Goal: Transaction & Acquisition: Purchase product/service

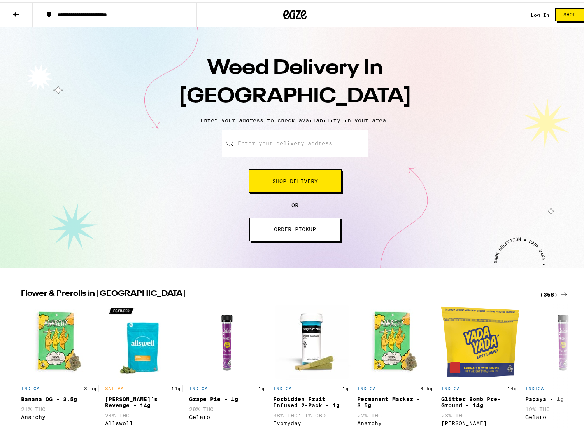
click at [295, 134] on input "Enter your delivery address" at bounding box center [295, 141] width 146 height 27
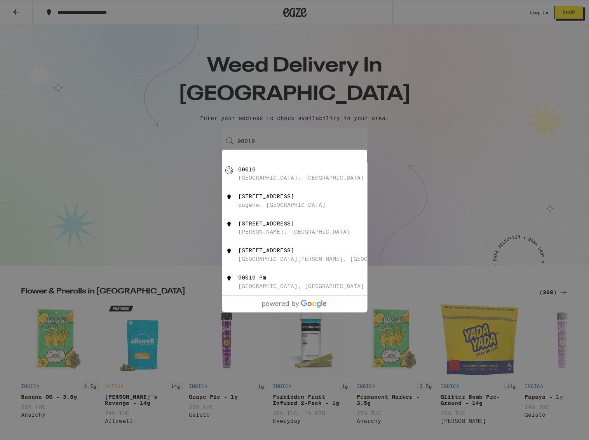
click at [308, 176] on div "[GEOGRAPHIC_DATA], [GEOGRAPHIC_DATA]" at bounding box center [307, 173] width 139 height 15
type input "[GEOGRAPHIC_DATA]"
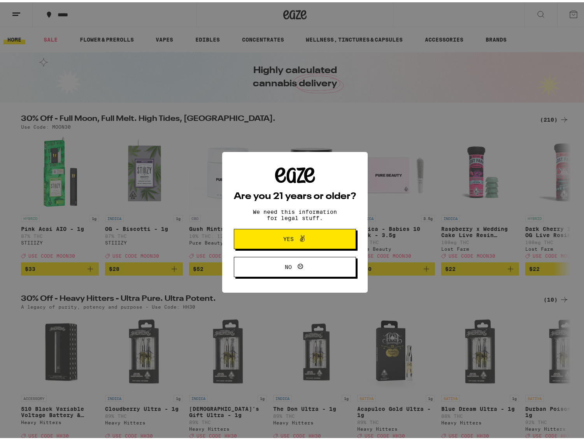
click at [311, 234] on span "Yes" at bounding box center [294, 237] width 59 height 10
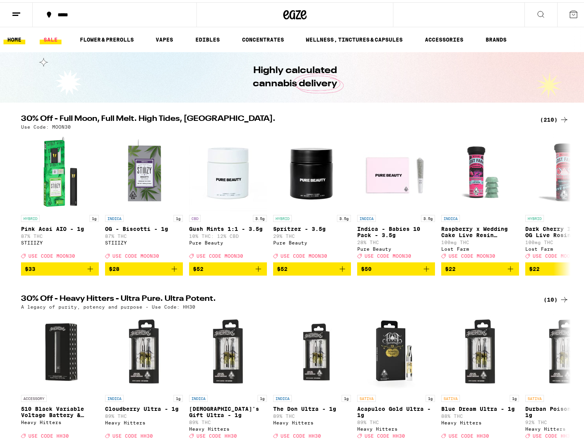
click at [46, 39] on link "SALE" at bounding box center [51, 37] width 22 height 9
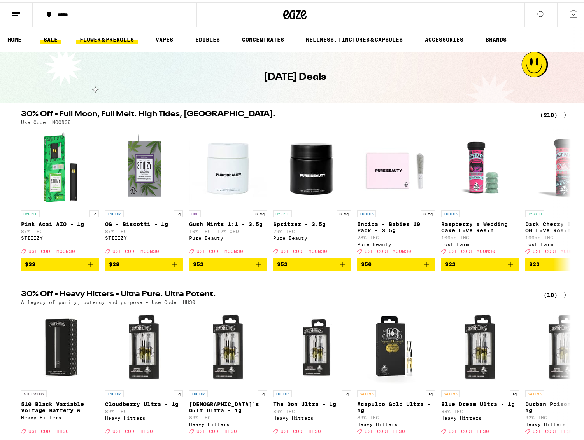
click at [111, 34] on link "FLOWER & PREROLLS" at bounding box center [107, 37] width 62 height 9
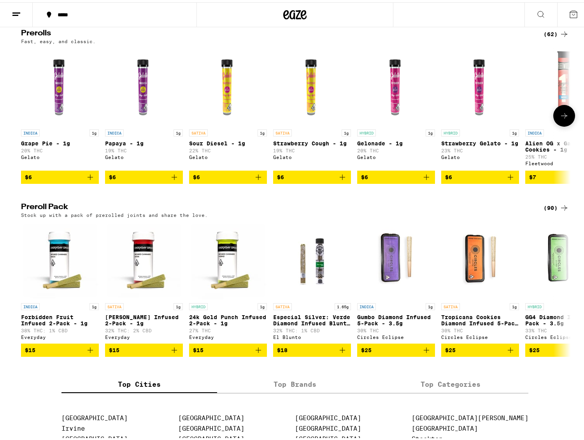
scroll to position [266, 0]
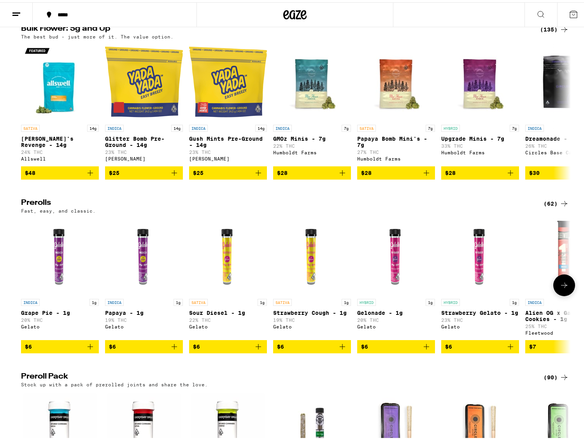
click at [563, 294] on button at bounding box center [564, 283] width 22 height 22
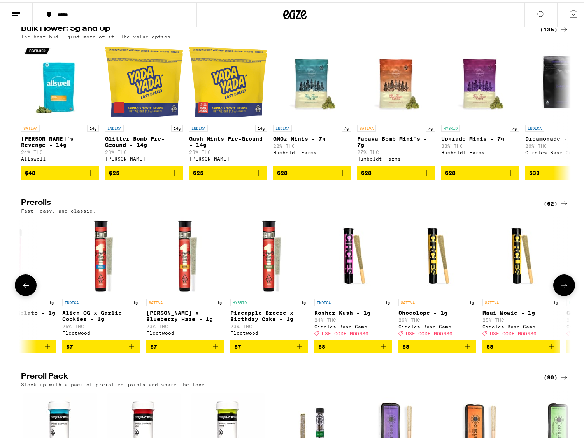
click at [564, 288] on icon at bounding box center [563, 282] width 9 height 9
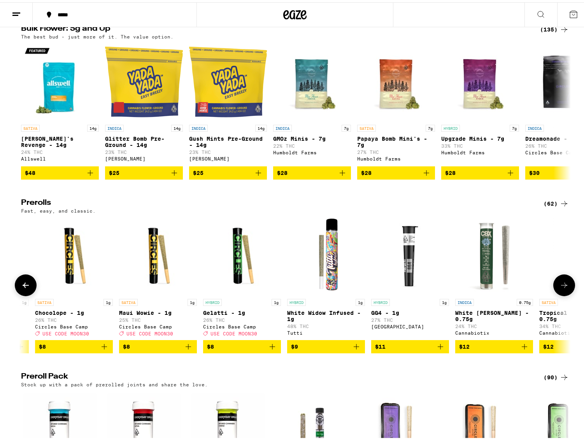
scroll to position [0, 925]
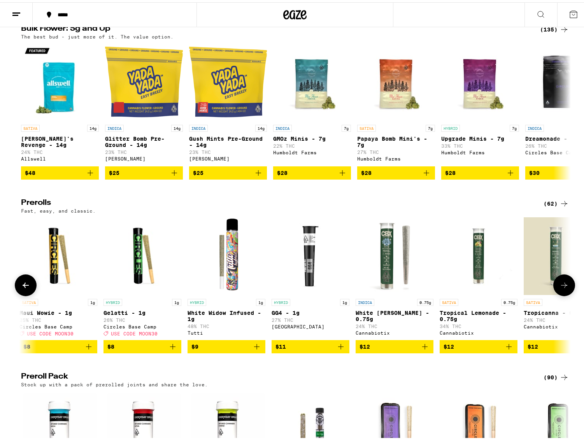
click at [563, 288] on icon at bounding box center [563, 282] width 9 height 9
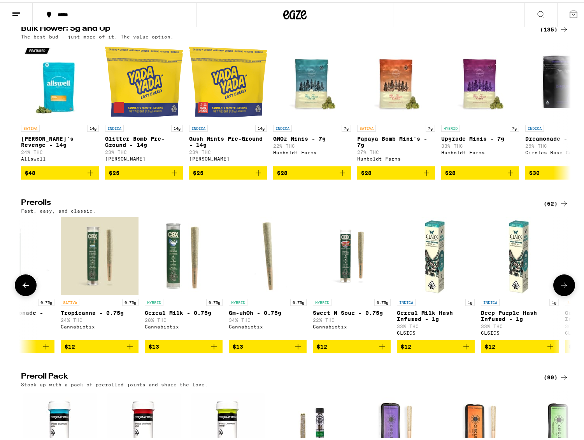
click at [563, 288] on icon at bounding box center [563, 282] width 9 height 9
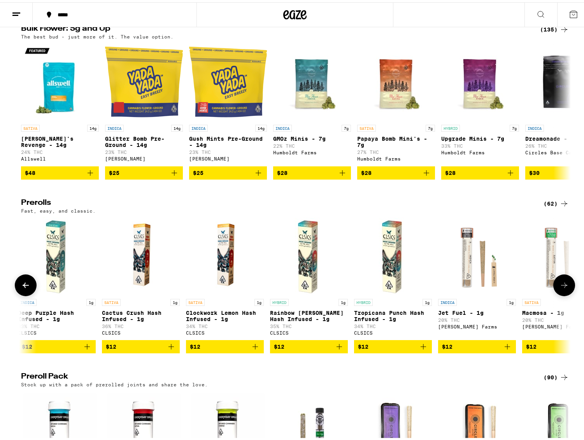
click at [563, 288] on icon at bounding box center [563, 282] width 9 height 9
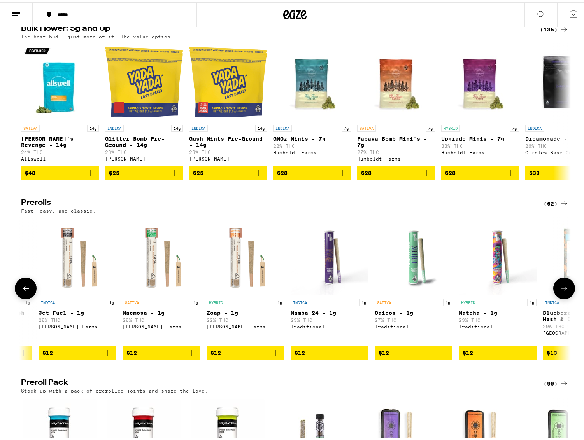
scroll to position [0, 2314]
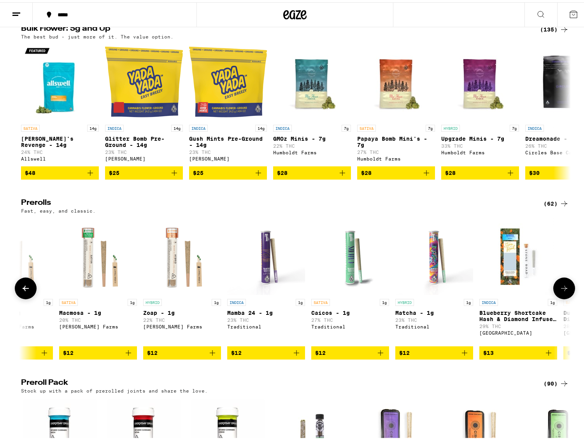
click at [29, 297] on button at bounding box center [26, 286] width 22 height 22
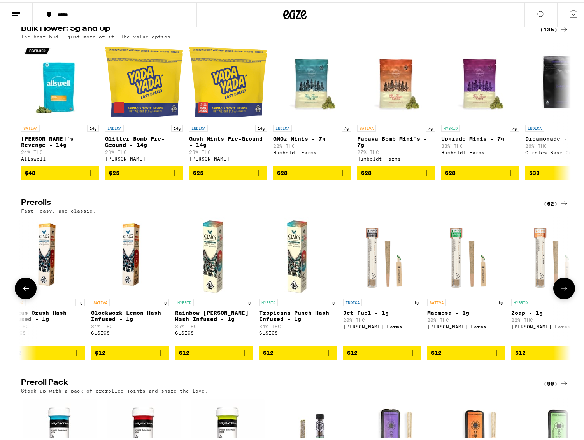
scroll to position [0, 1851]
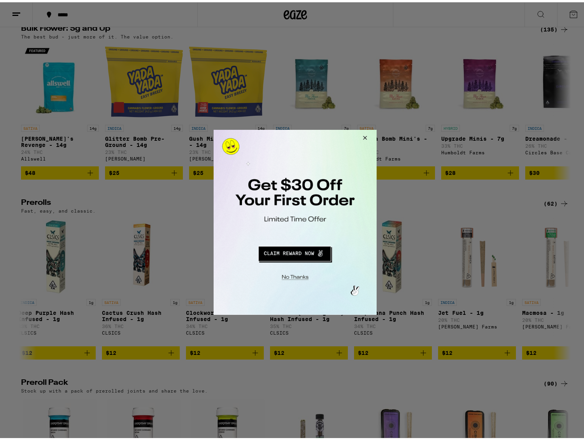
click at [367, 134] on button "Close Modal" at bounding box center [363, 138] width 21 height 19
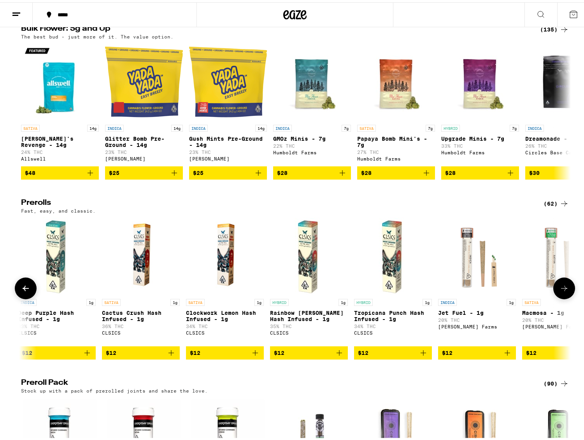
click at [561, 289] on icon at bounding box center [564, 285] width 6 height 5
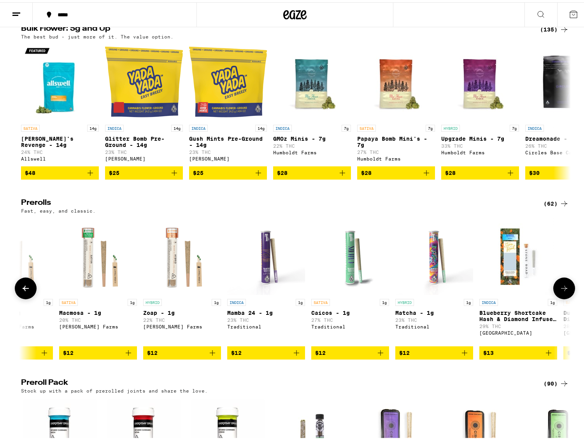
click at [128, 355] on icon "Add to bag" at bounding box center [128, 350] width 9 height 9
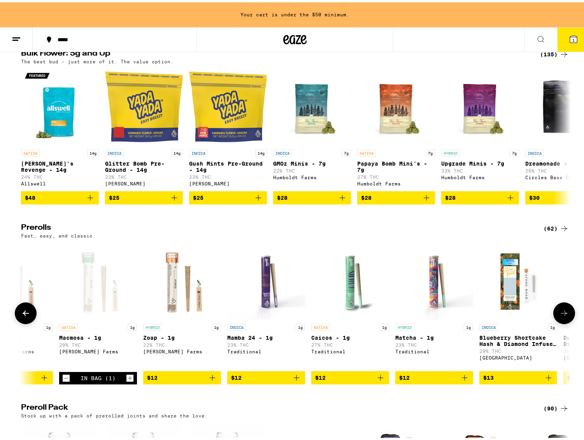
click at [561, 316] on icon at bounding box center [563, 310] width 9 height 9
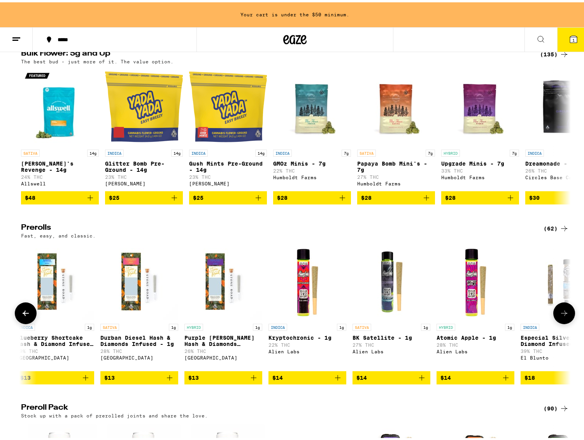
scroll to position [194, 0]
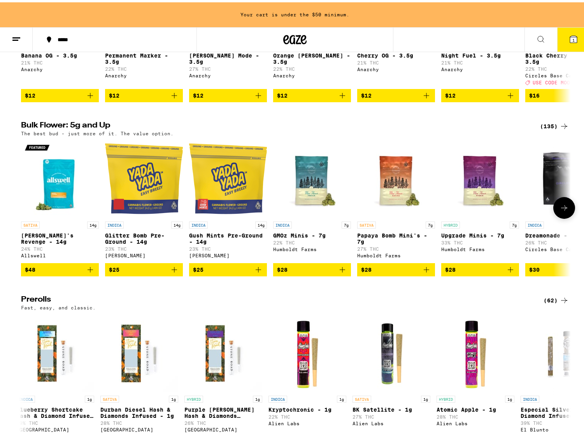
click at [558, 217] on button at bounding box center [564, 206] width 22 height 22
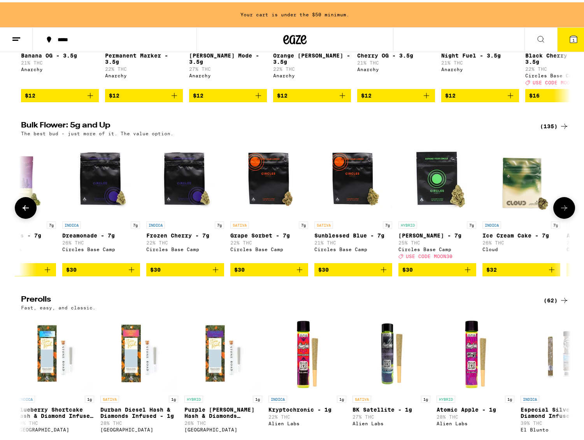
click at [558, 217] on button at bounding box center [564, 206] width 22 height 22
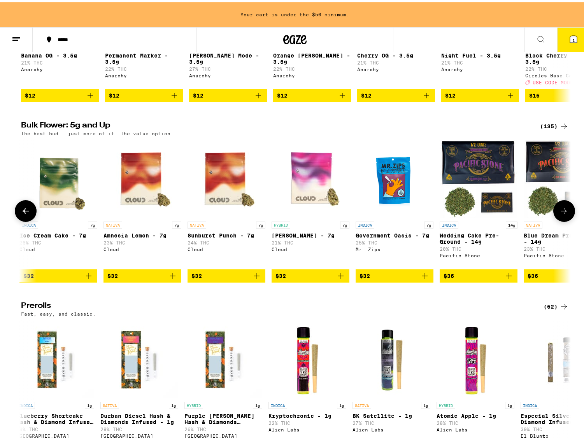
click at [559, 213] on icon at bounding box center [563, 208] width 9 height 9
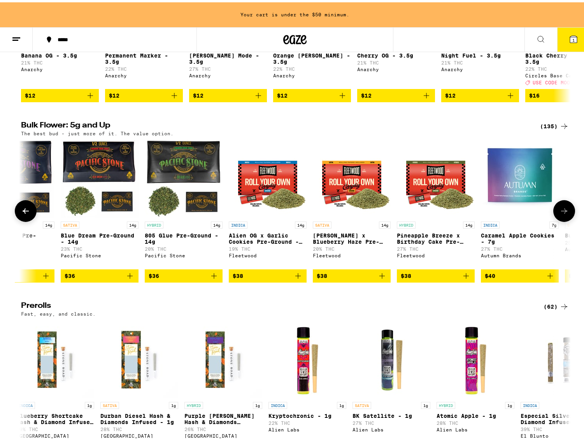
click at [559, 213] on icon at bounding box center [563, 208] width 9 height 9
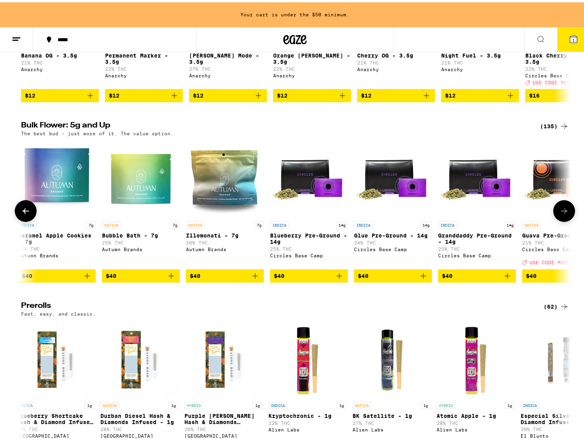
click at [559, 213] on icon at bounding box center [563, 208] width 9 height 9
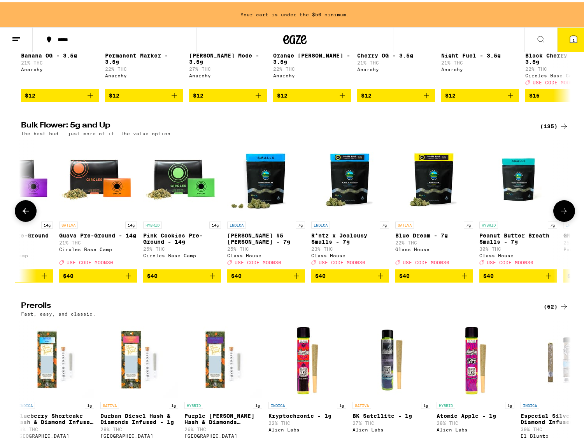
click at [559, 213] on icon at bounding box center [563, 208] width 9 height 9
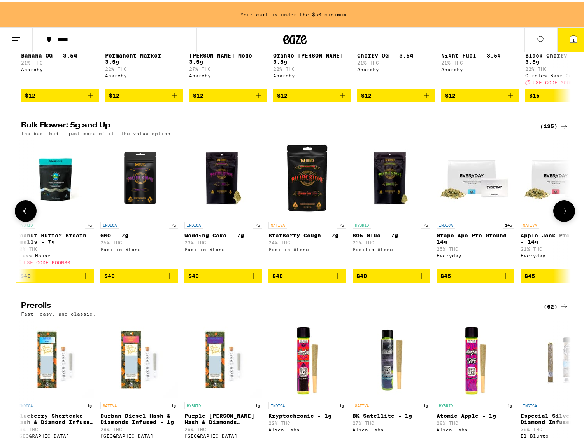
click at [559, 213] on icon at bounding box center [563, 208] width 9 height 9
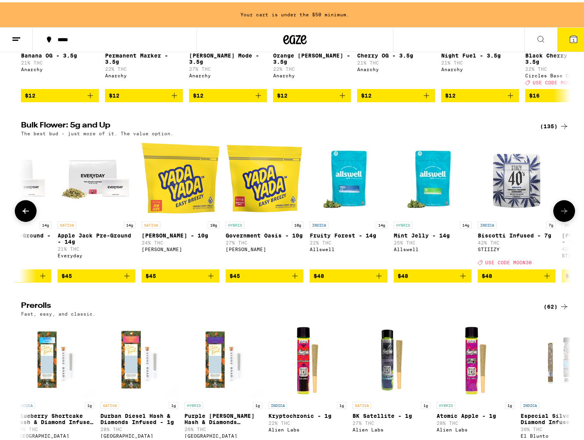
click at [559, 213] on icon at bounding box center [563, 208] width 9 height 9
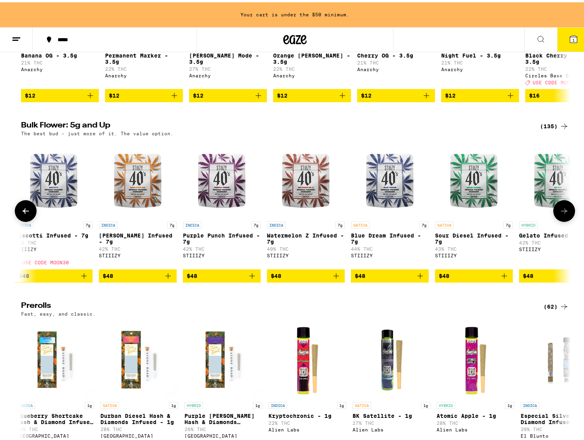
click at [559, 213] on icon at bounding box center [563, 208] width 9 height 9
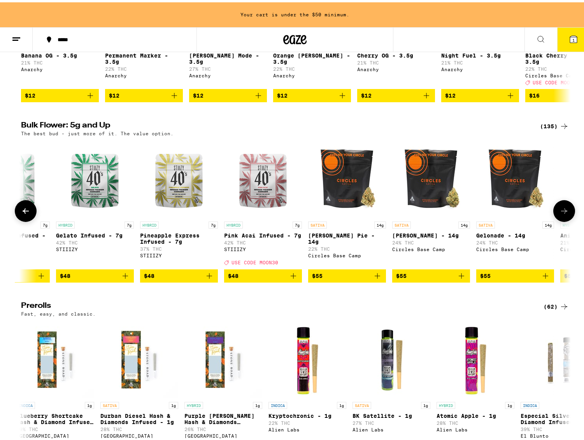
click at [559, 213] on icon at bounding box center [563, 208] width 9 height 9
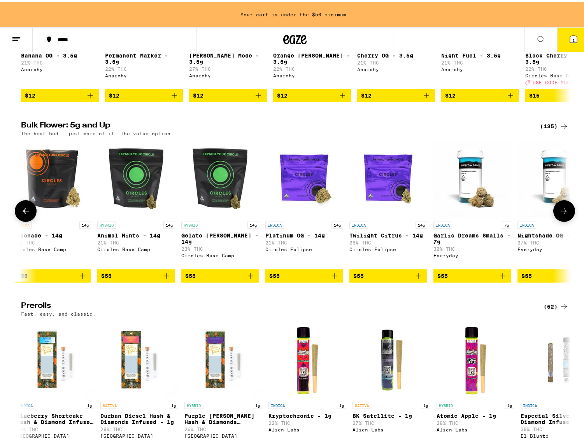
click at [559, 213] on icon at bounding box center [563, 208] width 9 height 9
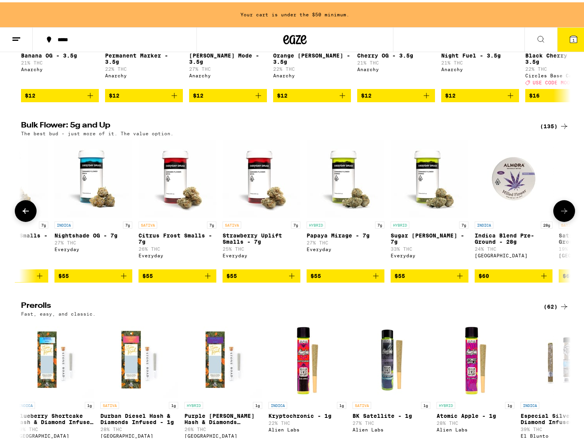
click at [559, 213] on icon at bounding box center [563, 208] width 9 height 9
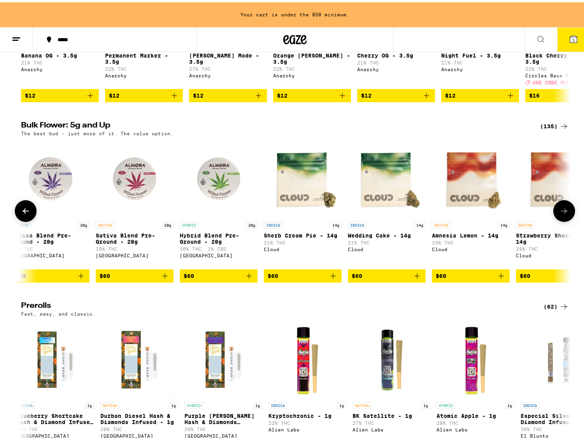
click at [559, 213] on icon at bounding box center [563, 208] width 9 height 9
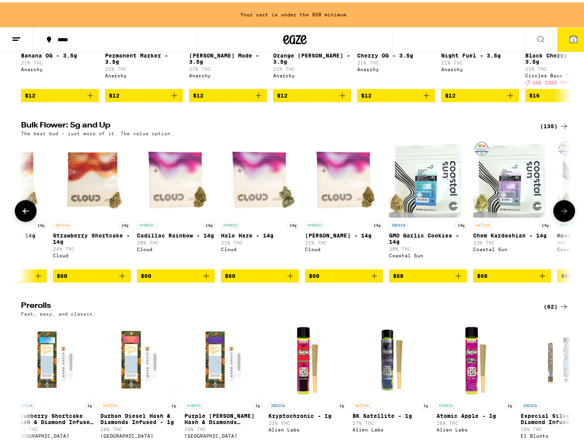
click at [559, 213] on icon at bounding box center [563, 208] width 9 height 9
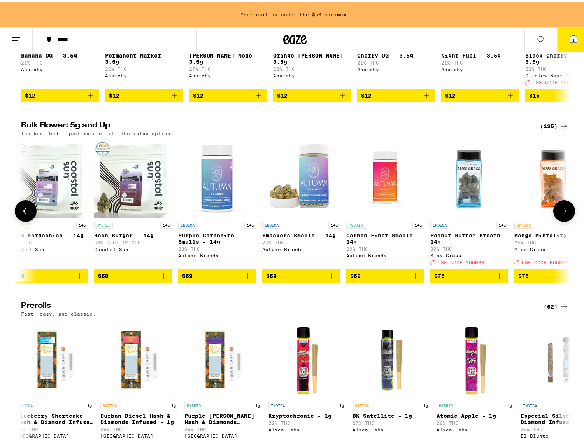
click at [559, 213] on icon at bounding box center [563, 208] width 9 height 9
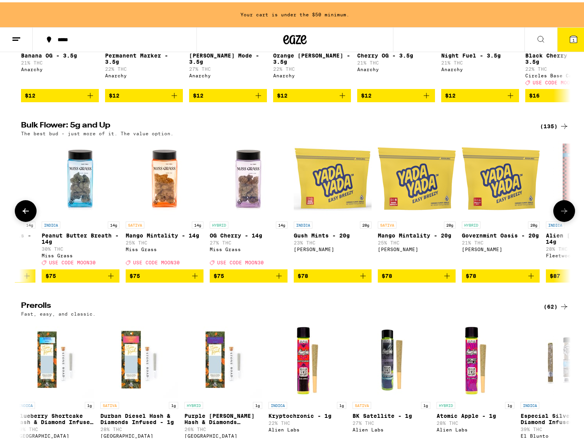
click at [559, 213] on icon at bounding box center [563, 208] width 9 height 9
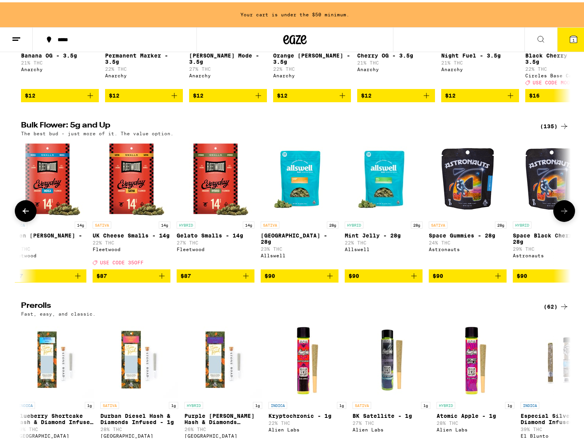
click at [559, 213] on icon at bounding box center [563, 208] width 9 height 9
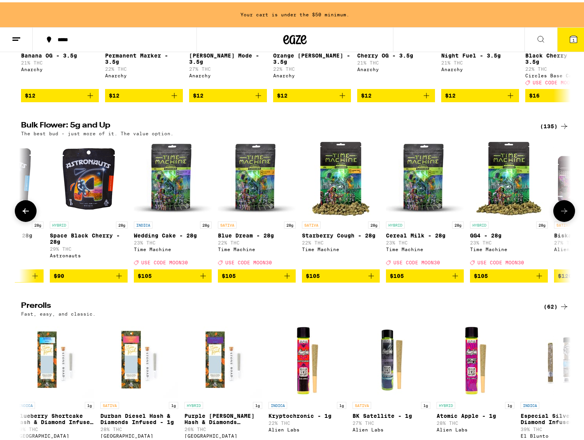
click at [559, 213] on icon at bounding box center [563, 208] width 9 height 9
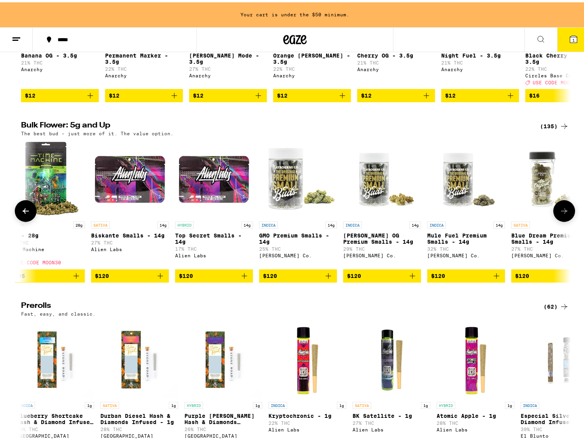
click at [559, 213] on icon at bounding box center [563, 208] width 9 height 9
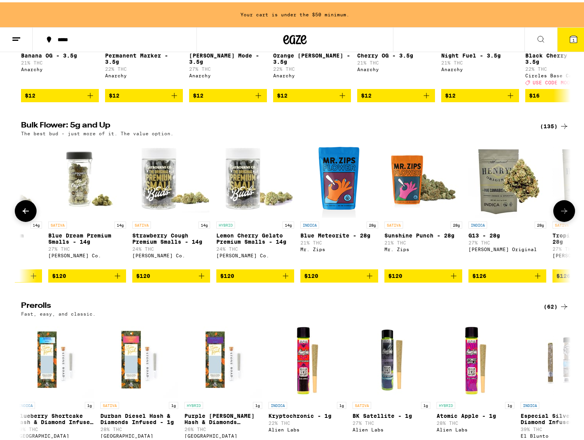
click at [559, 213] on icon at bounding box center [563, 208] width 9 height 9
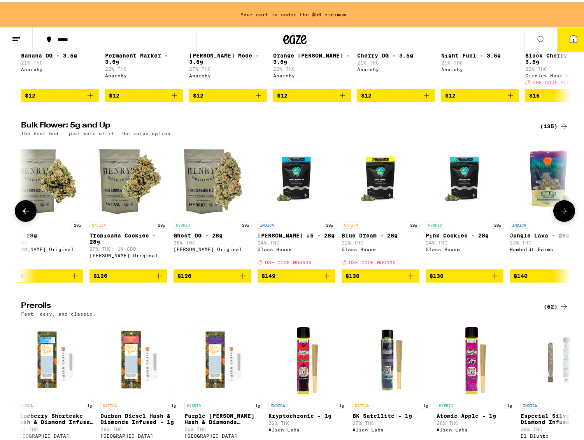
click at [559, 213] on icon at bounding box center [563, 208] width 9 height 9
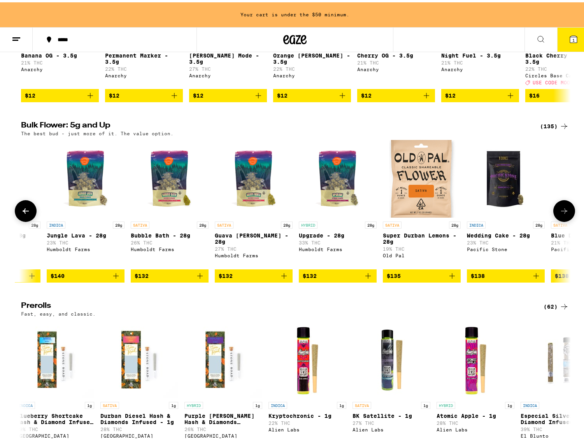
click at [559, 213] on icon at bounding box center [563, 208] width 9 height 9
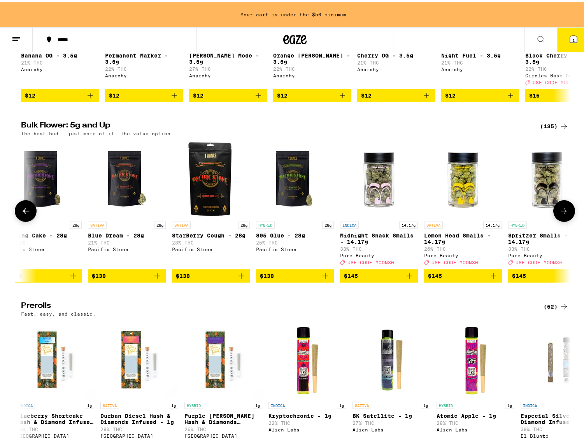
click at [559, 213] on icon at bounding box center [563, 208] width 9 height 9
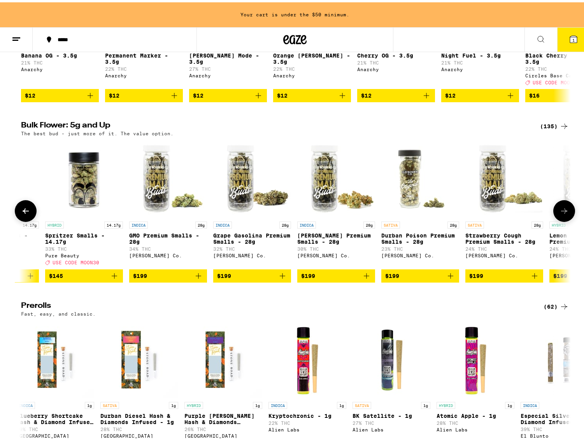
click at [559, 213] on icon at bounding box center [563, 208] width 9 height 9
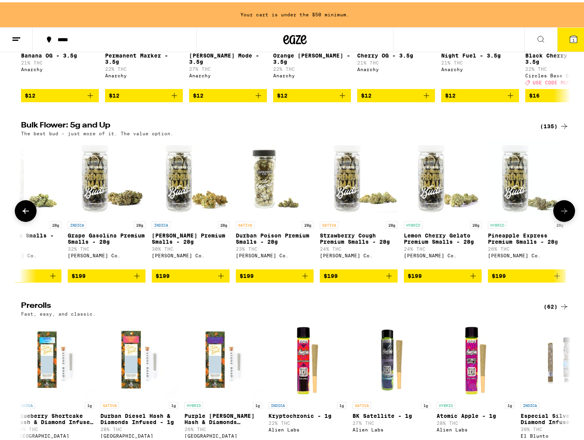
click at [559, 213] on icon at bounding box center [563, 208] width 9 height 9
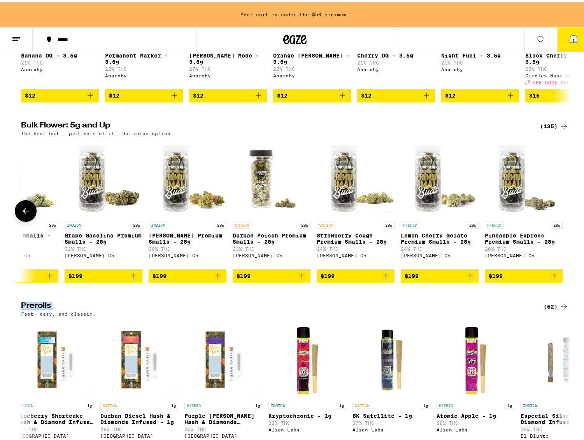
click at [558, 220] on div at bounding box center [564, 209] width 22 height 22
click at [551, 129] on div "(135)" at bounding box center [554, 123] width 29 height 9
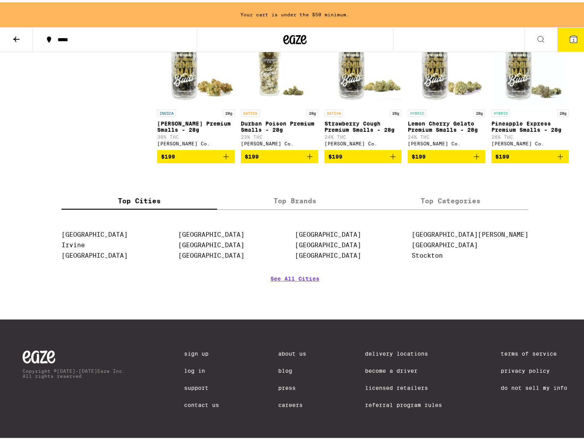
scroll to position [3883, 0]
click at [292, 207] on label "Top Brands" at bounding box center [295, 199] width 156 height 17
click at [0, 0] on input "Top Brands" at bounding box center [0, 0] width 0 height 0
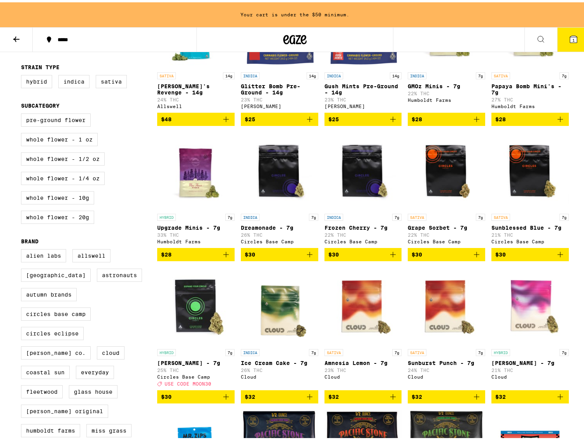
scroll to position [0, 0]
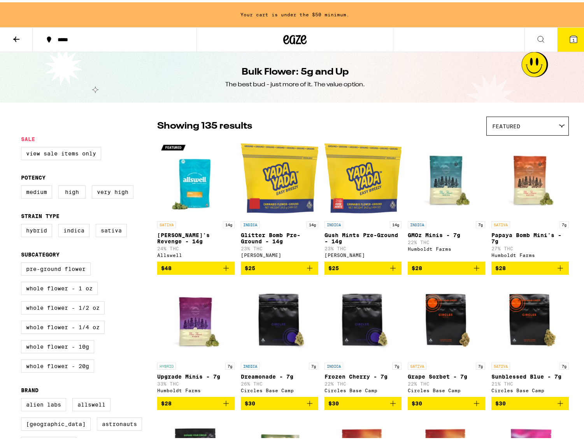
click at [12, 35] on icon at bounding box center [16, 36] width 9 height 9
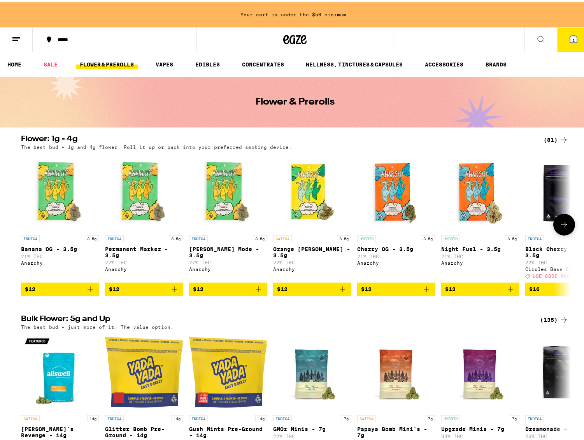
scroll to position [2, 0]
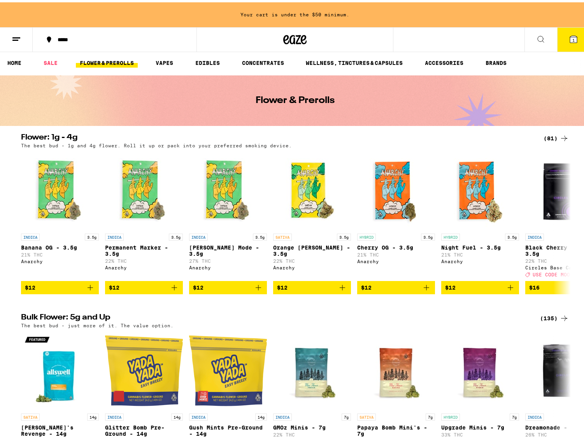
click at [552, 134] on div "(81)" at bounding box center [555, 135] width 25 height 9
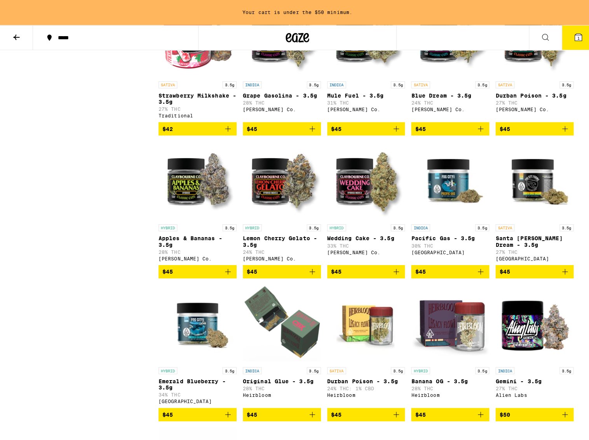
scroll to position [1071, 0]
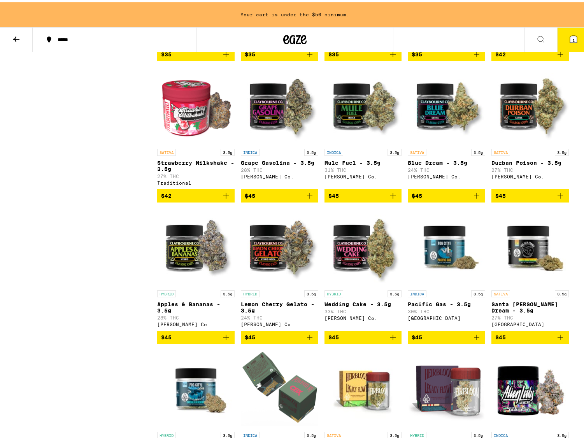
click at [472, 198] on icon "Add to bag" at bounding box center [476, 193] width 9 height 9
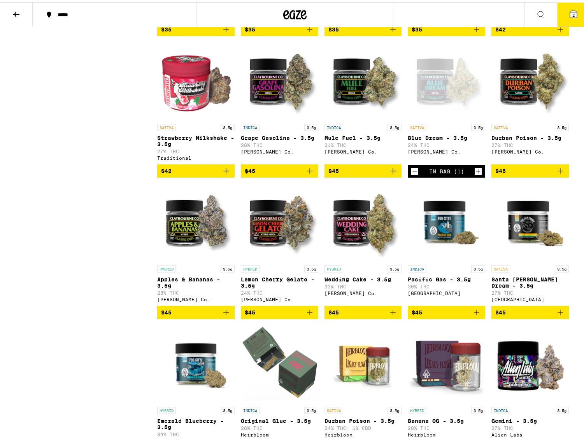
click at [308, 173] on icon "Add to bag" at bounding box center [309, 168] width 9 height 9
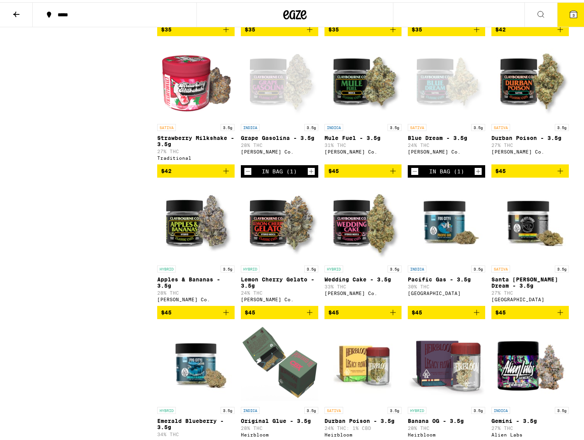
click at [577, 12] on button "3" at bounding box center [573, 12] width 33 height 24
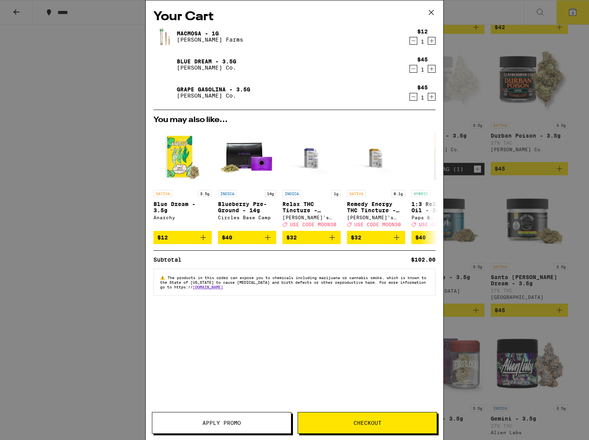
click at [368, 418] on button "Checkout" at bounding box center [368, 423] width 140 height 22
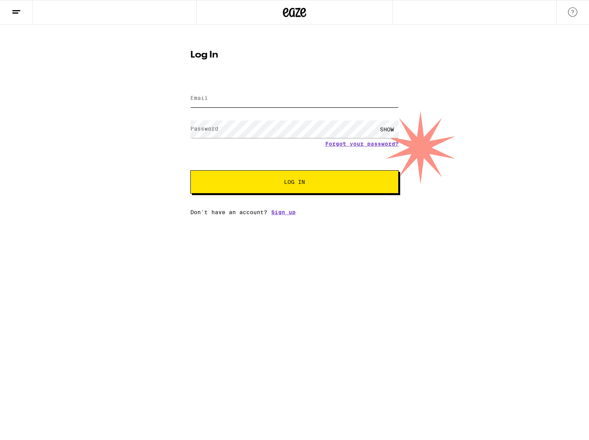
type input "[EMAIL_ADDRESS][DOMAIN_NAME]"
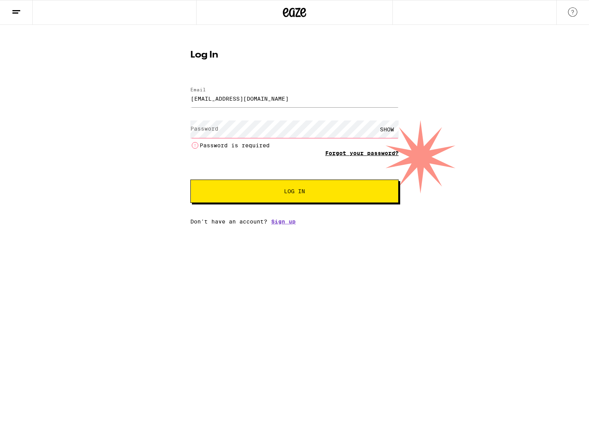
click at [352, 142] on form "Email Email [EMAIL_ADDRESS][DOMAIN_NAME] Password Password SHOW Password is req…" at bounding box center [295, 141] width 208 height 124
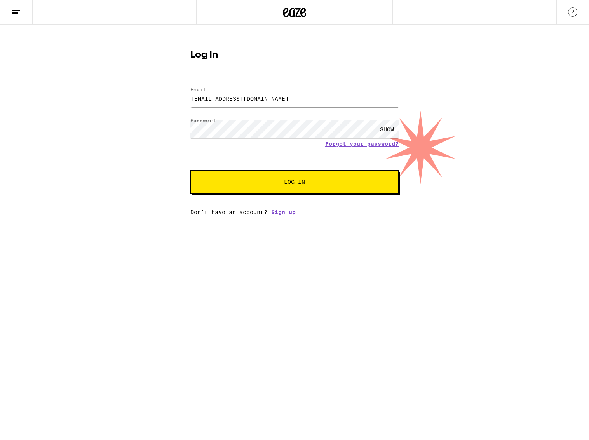
click at [295, 183] on button "Log In" at bounding box center [295, 181] width 208 height 23
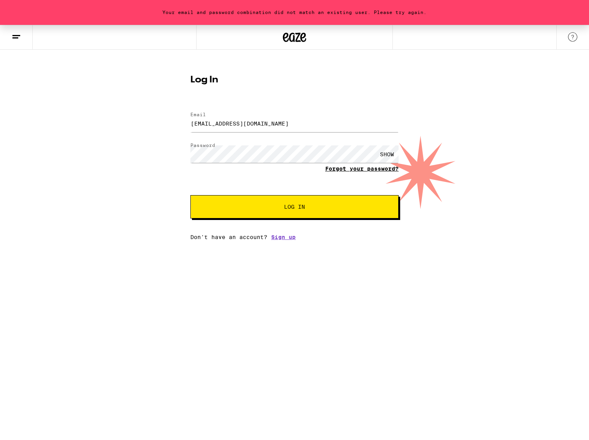
click at [373, 167] on link "Forgot your password?" at bounding box center [361, 169] width 73 height 6
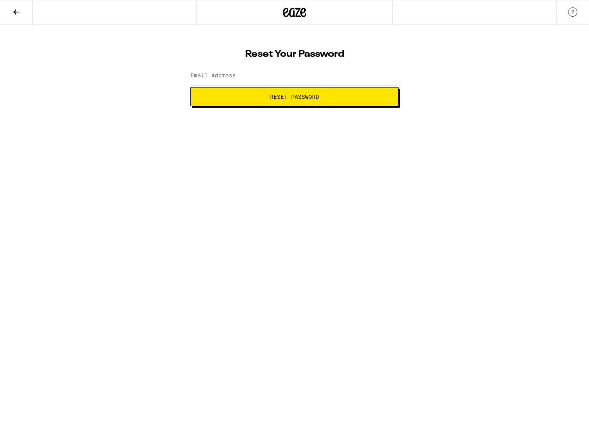
click at [253, 76] on input "Email Address" at bounding box center [295, 75] width 208 height 17
type input "[EMAIL_ADDRESS][DOMAIN_NAME]"
click at [291, 106] on html "Reset Your Password Email Address [EMAIL_ADDRESS][DOMAIN_NAME] Reset Password W…" at bounding box center [294, 53] width 589 height 106
click at [297, 101] on button "Reset Password" at bounding box center [295, 96] width 208 height 19
click at [295, 97] on button "Submit" at bounding box center [295, 96] width 208 height 19
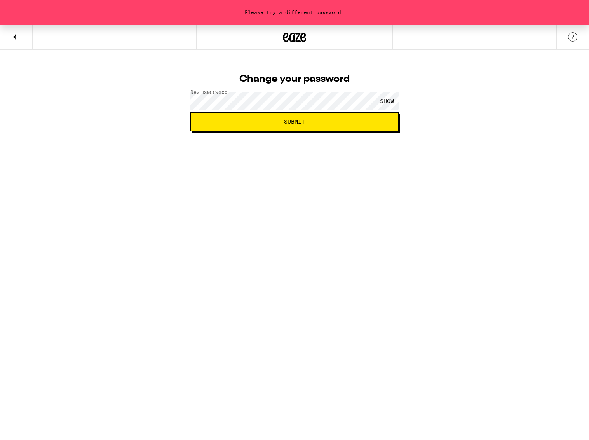
click at [295, 122] on button "Submit" at bounding box center [295, 121] width 208 height 19
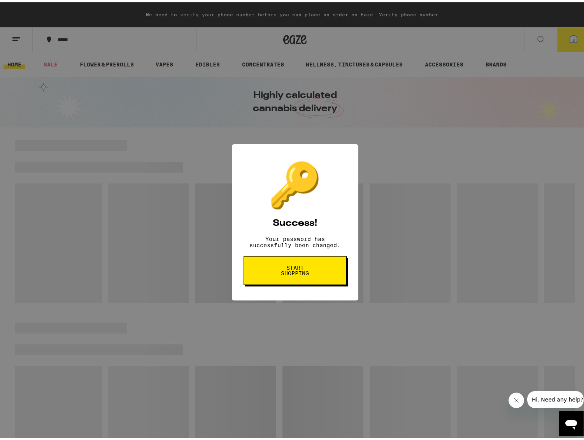
click at [296, 278] on button "Start shopping" at bounding box center [294, 268] width 103 height 29
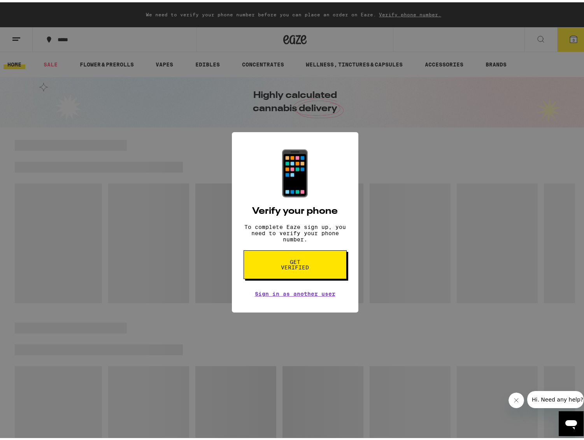
click at [313, 273] on button "Get verified" at bounding box center [294, 262] width 103 height 29
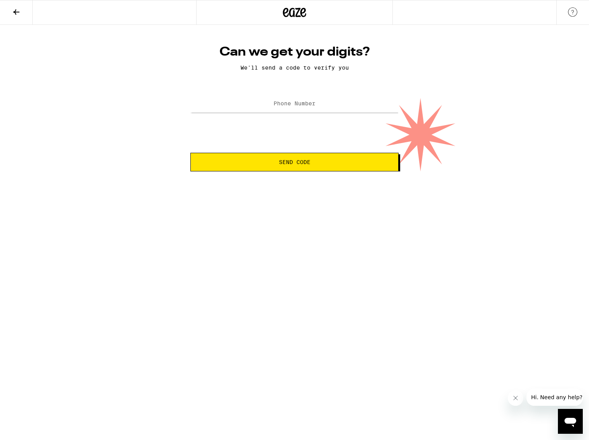
click at [303, 107] on label "Phone Number" at bounding box center [295, 103] width 42 height 6
type input "(630) 391-0015"
click at [305, 171] on button "Send Code" at bounding box center [295, 162] width 208 height 19
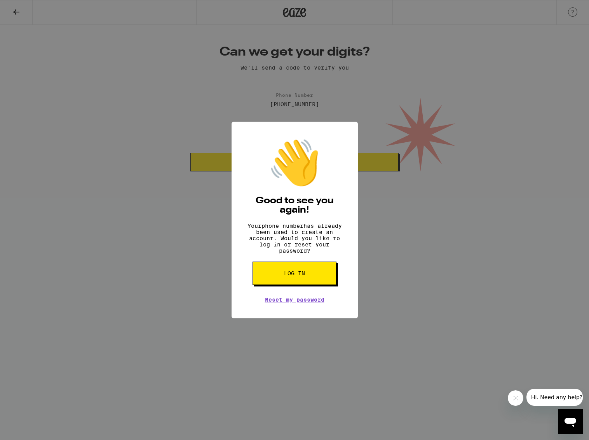
click at [280, 285] on button "Log in" at bounding box center [295, 273] width 84 height 23
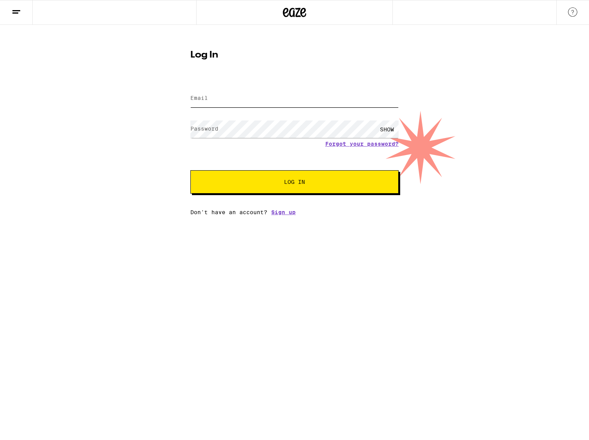
type input "[EMAIL_ADDRESS][DOMAIN_NAME]"
click at [292, 193] on button "Log In" at bounding box center [295, 181] width 208 height 23
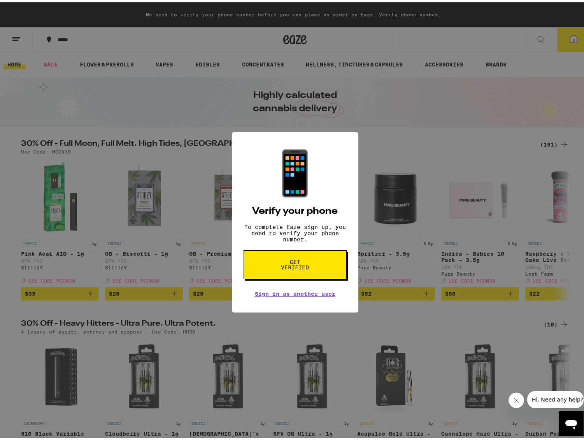
click at [309, 268] on span "Get verified" at bounding box center [295, 262] width 40 height 11
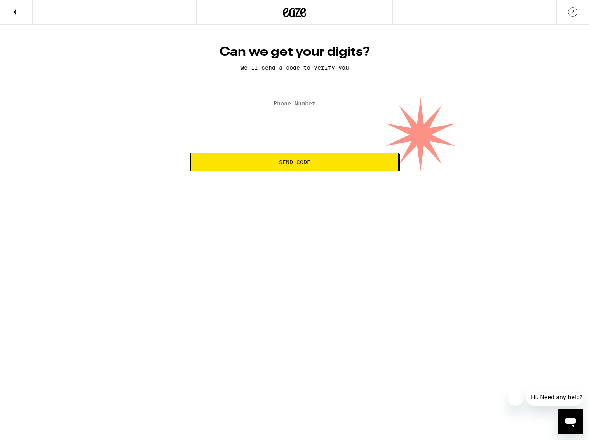
click at [309, 98] on input "Phone Number" at bounding box center [295, 103] width 208 height 17
type input "(630) 391-0015"
click at [329, 166] on button "Send Code" at bounding box center [295, 162] width 208 height 19
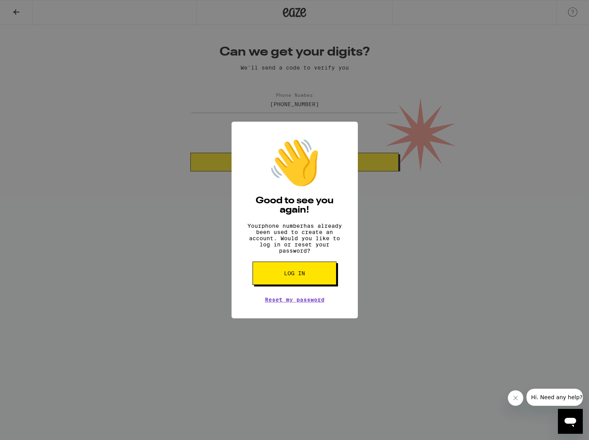
click at [319, 278] on button "Log in" at bounding box center [295, 273] width 84 height 23
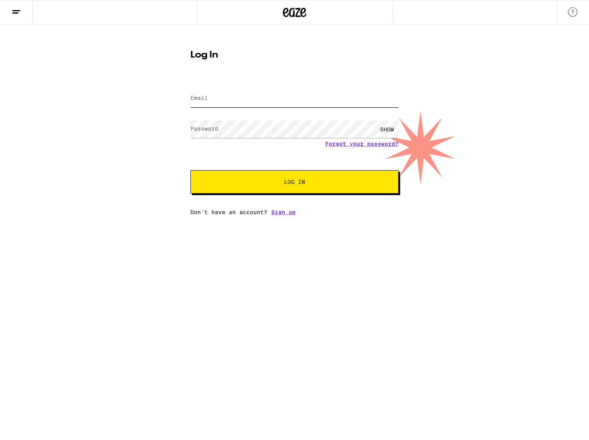
type input "[EMAIL_ADDRESS][DOMAIN_NAME]"
click at [324, 188] on button "Log In" at bounding box center [295, 181] width 208 height 23
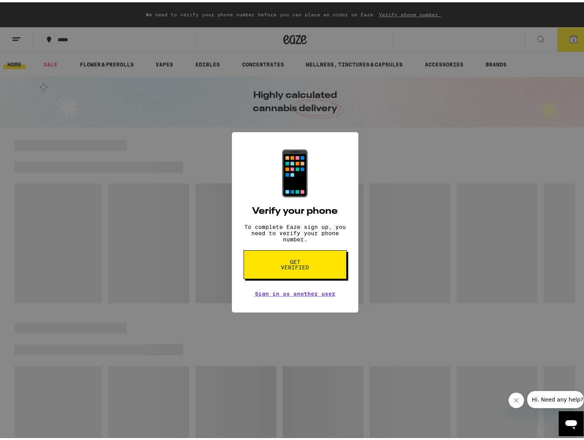
click at [398, 237] on div "📱 Verify your phone To complete Eaze sign up, you need to verify your phone num…" at bounding box center [294, 220] width 589 height 440
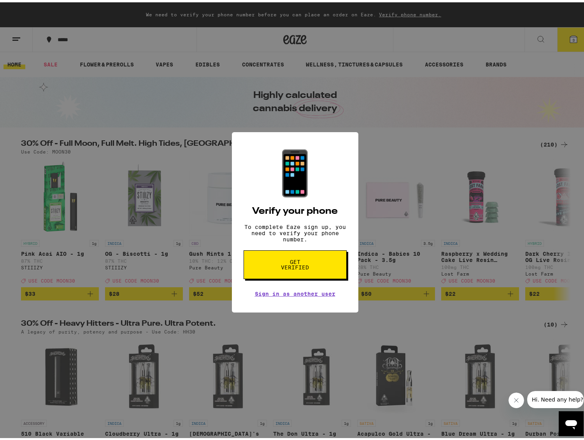
click at [389, 192] on div "📱 Verify your phone To complete Eaze sign up, you need to verify your phone num…" at bounding box center [294, 220] width 589 height 440
click at [303, 295] on link "Sign in as another user" at bounding box center [295, 292] width 80 height 6
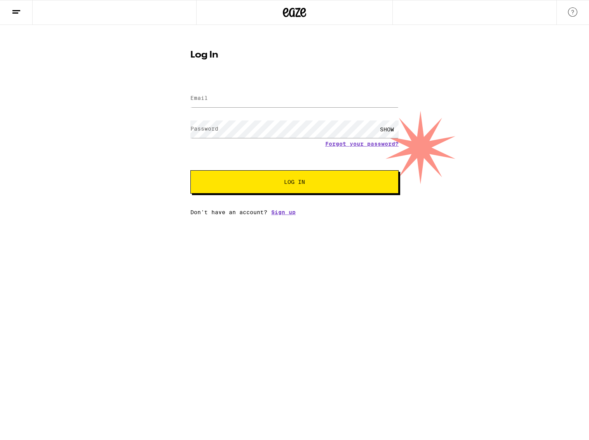
click at [292, 101] on input "Email" at bounding box center [295, 98] width 208 height 17
click at [250, 84] on form "Email Email Password Password SHOW Forgot your password? Log In" at bounding box center [295, 136] width 208 height 114
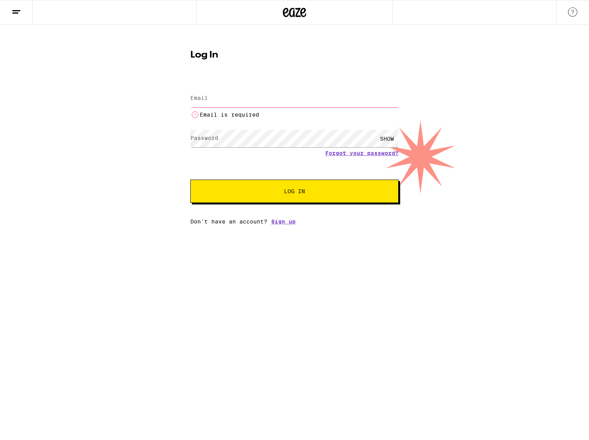
click at [322, 21] on div at bounding box center [294, 12] width 196 height 25
click at [297, 12] on icon at bounding box center [295, 12] width 12 height 9
